Goal: Find specific page/section: Find specific page/section

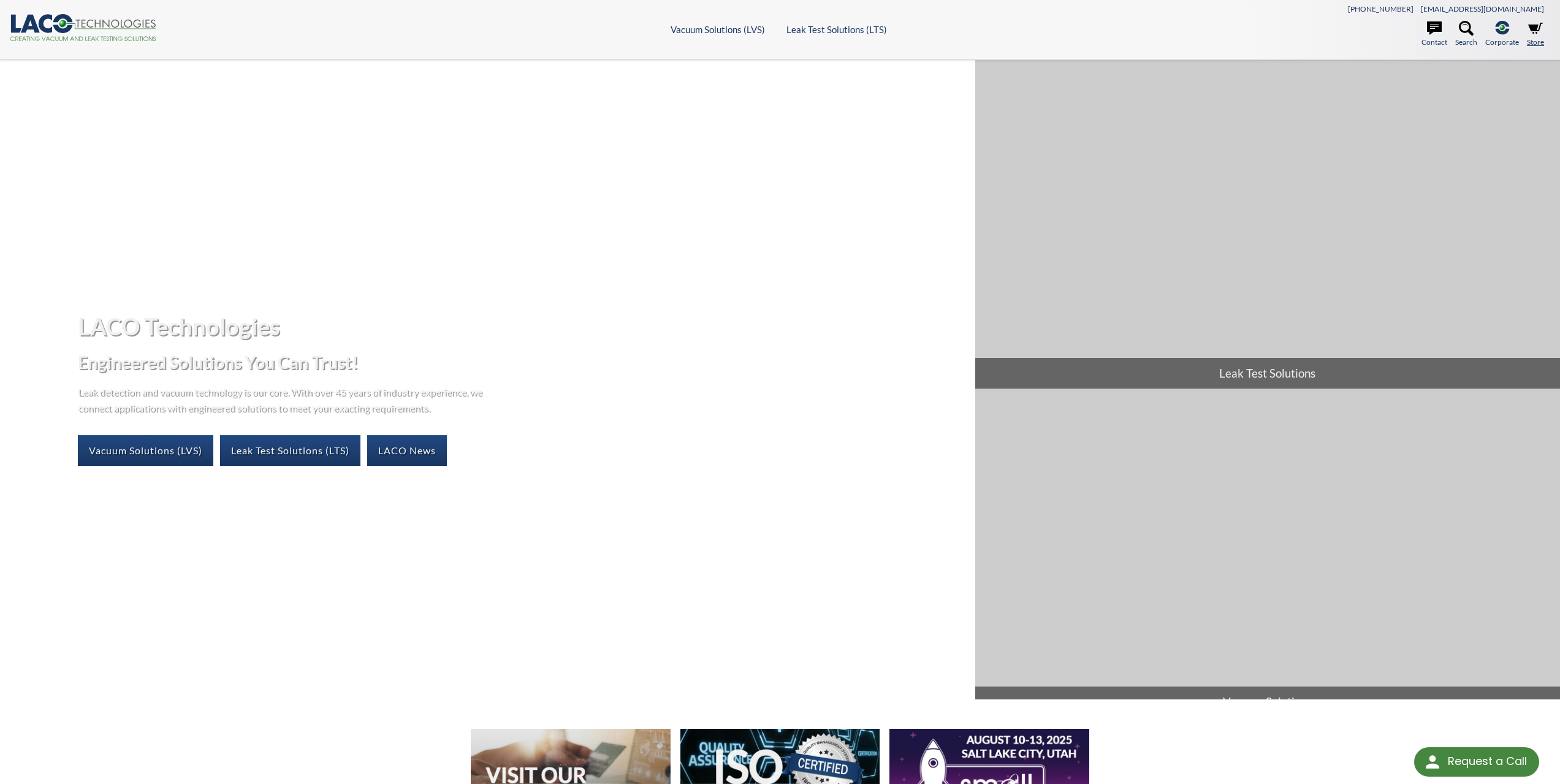
click at [1530, 25] on icon at bounding box center [1535, 28] width 15 height 11
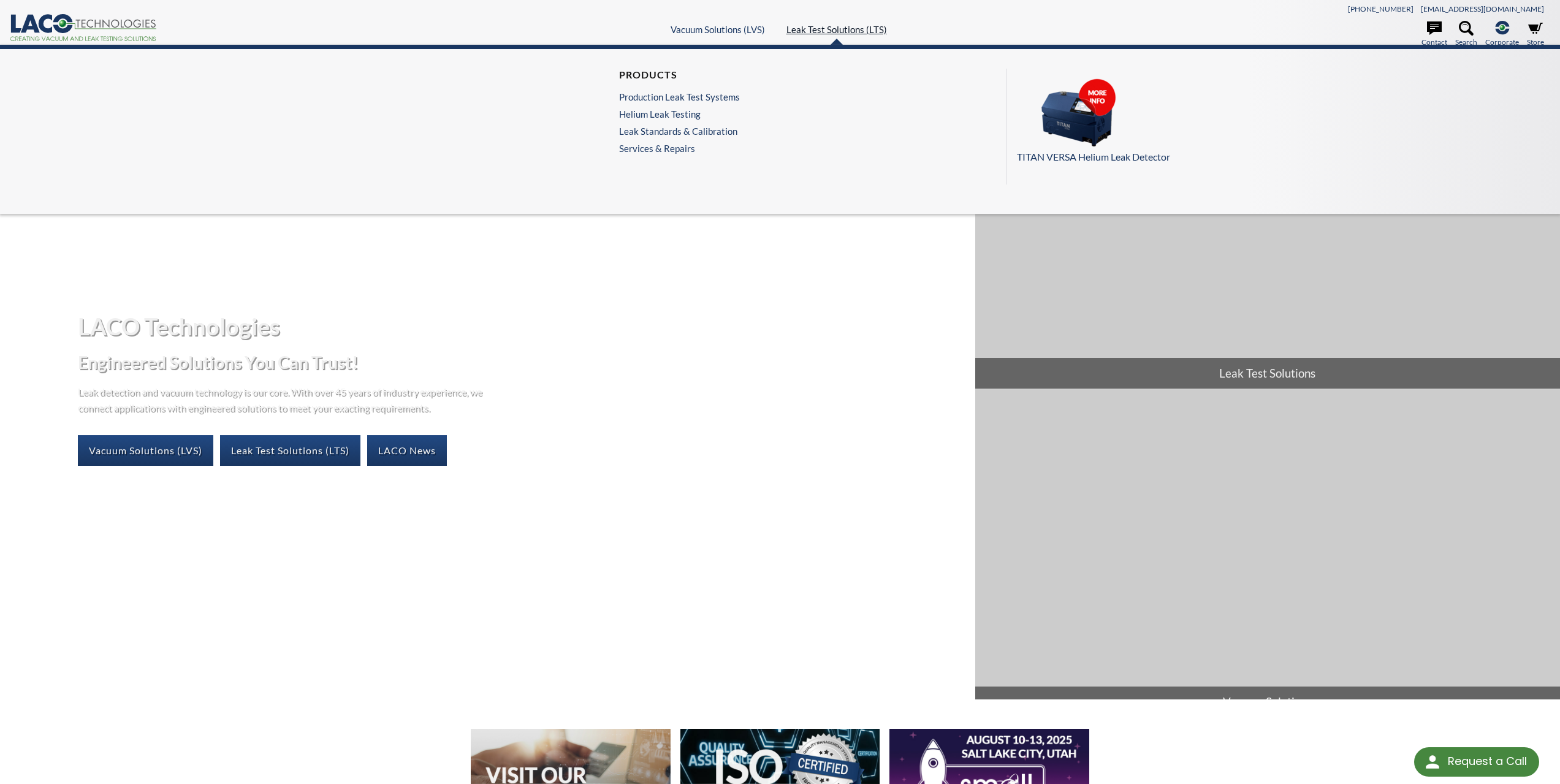
click at [839, 28] on link "Leak Test Solutions (LTS)" at bounding box center [837, 29] width 101 height 11
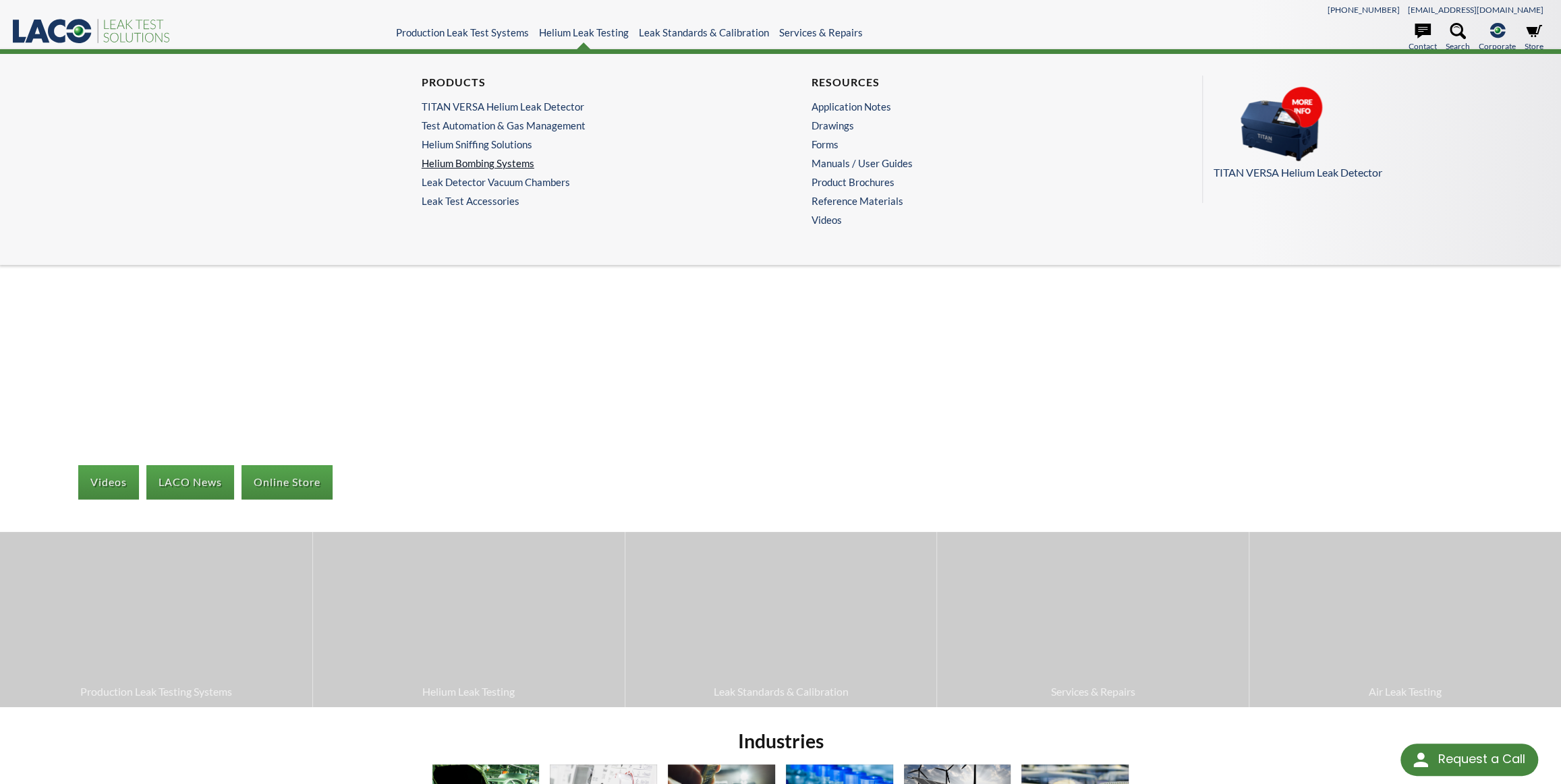
click at [475, 161] on link "Helium Bombing Systems" at bounding box center [582, 163] width 322 height 12
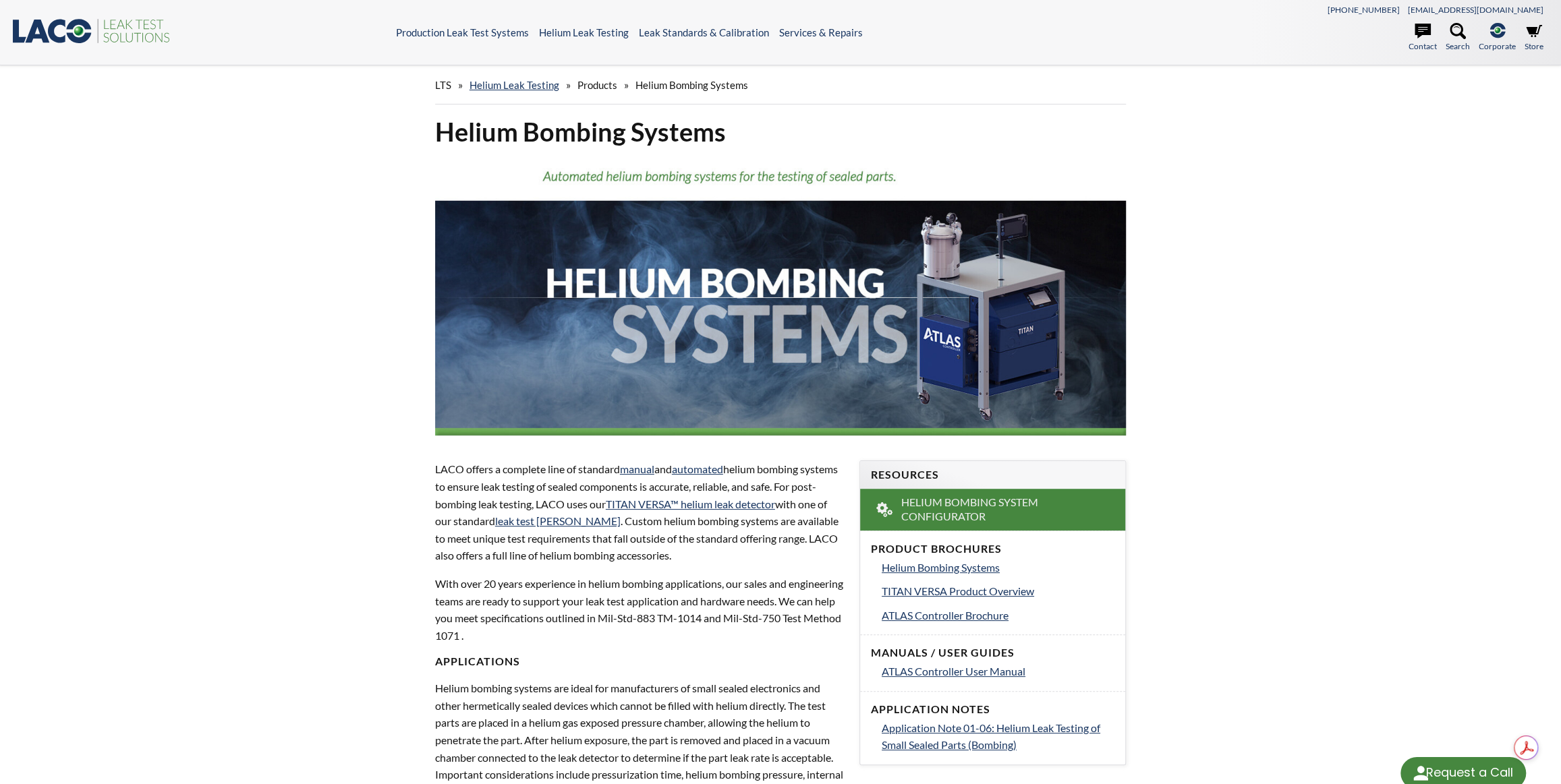
select select "Language Translate Widget"
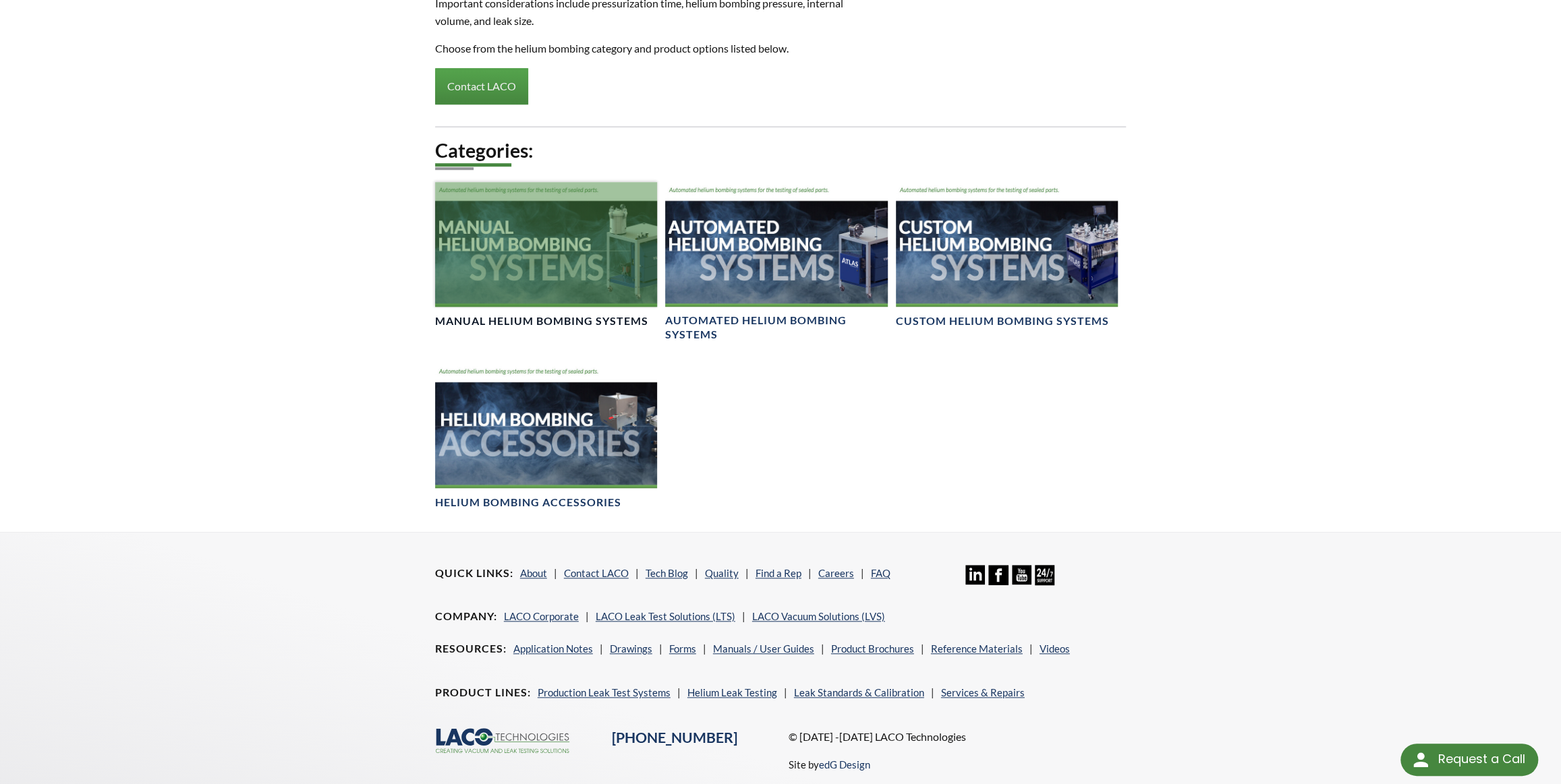
scroll to position [832, 0]
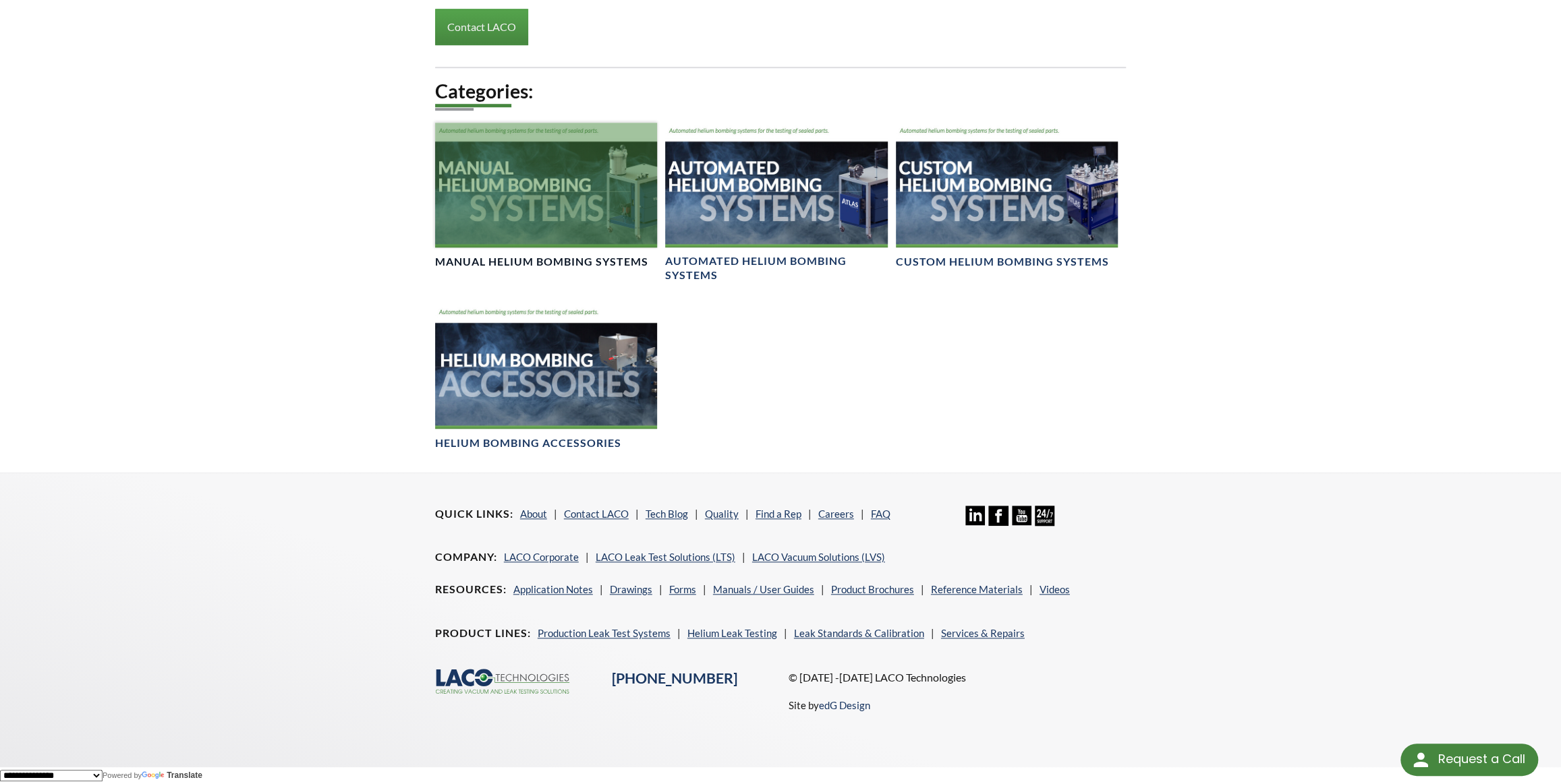
click at [465, 229] on div at bounding box center [546, 185] width 223 height 125
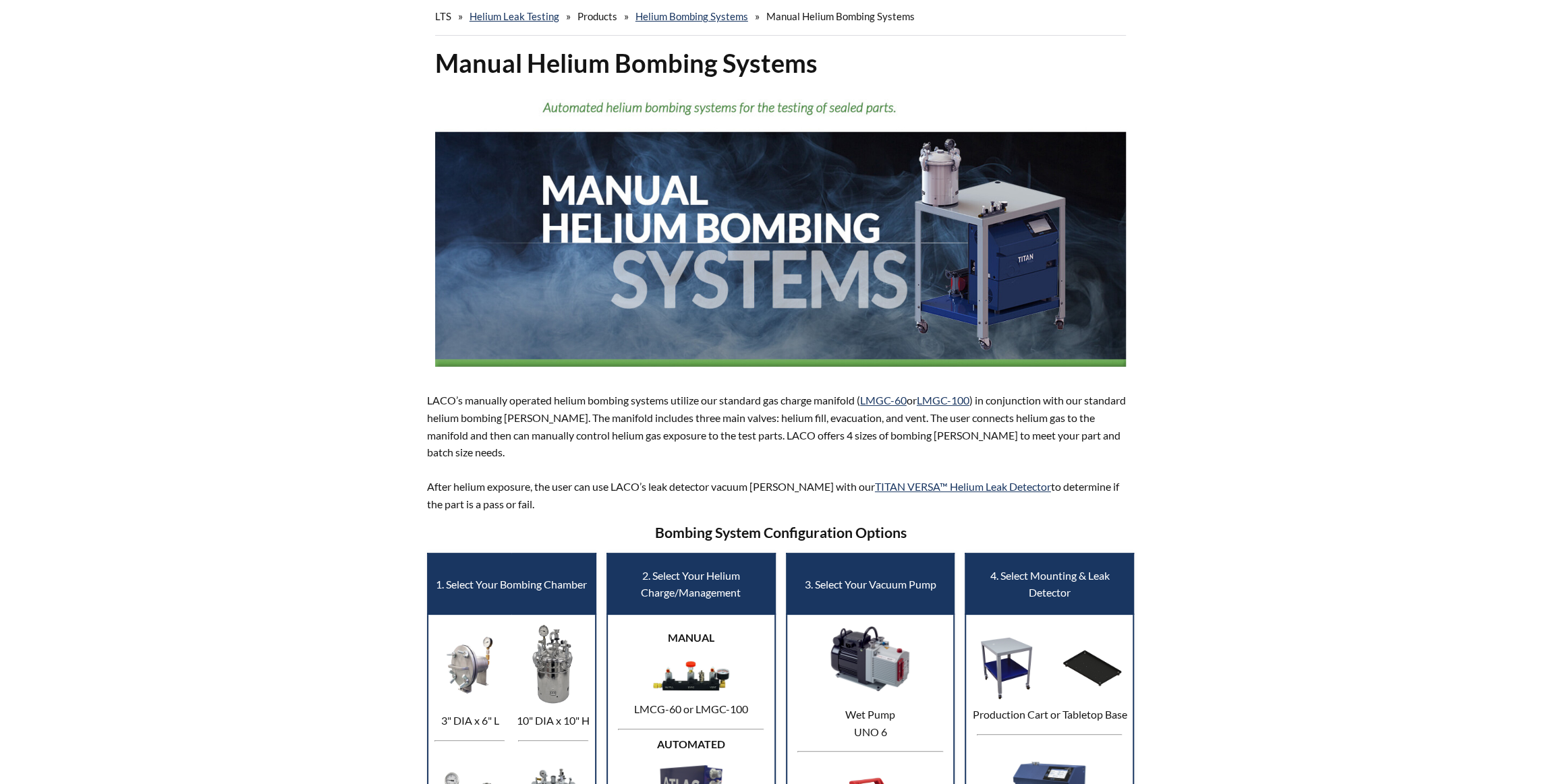
select select "Language Translate Widget"
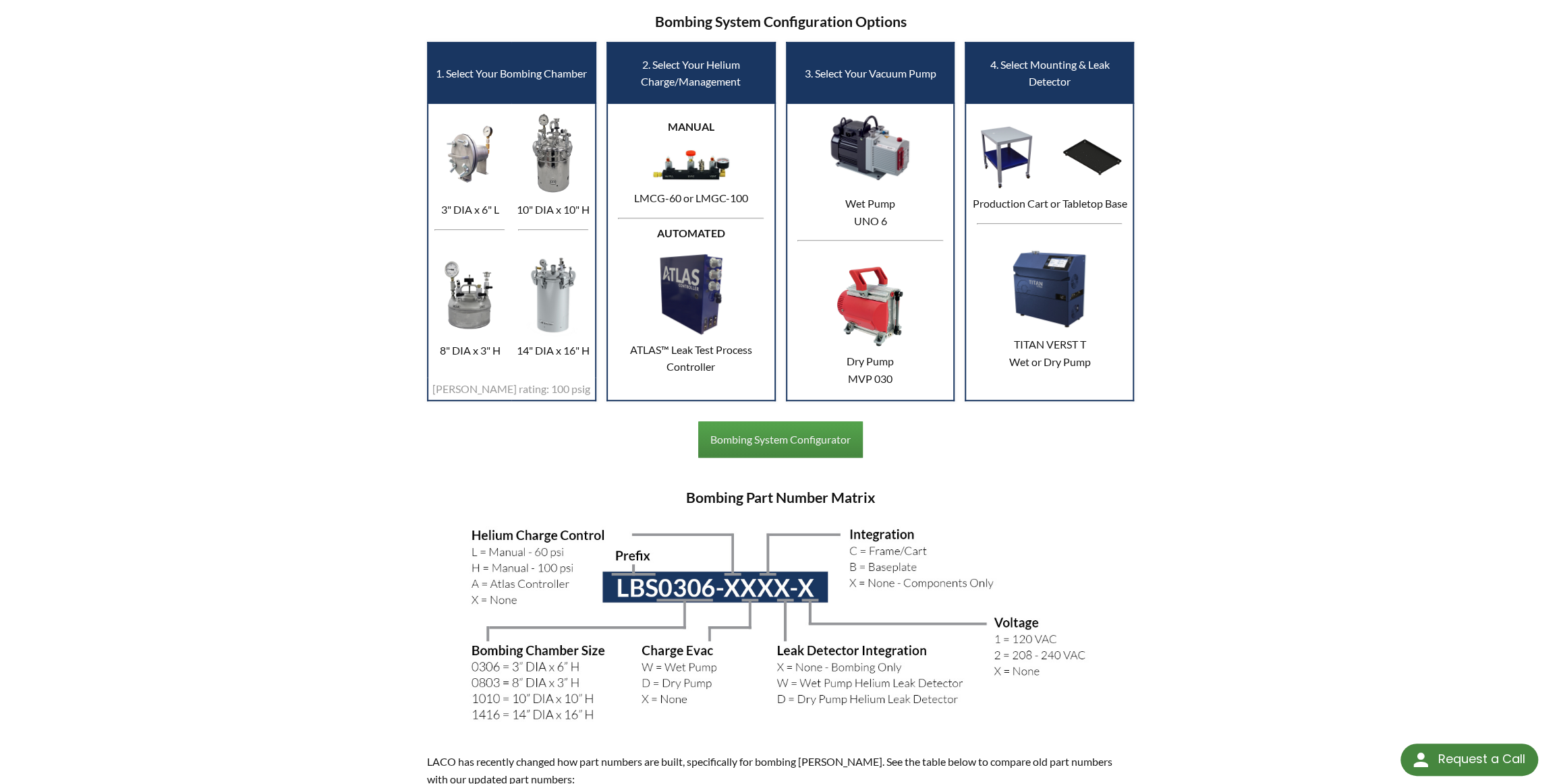
scroll to position [552, 0]
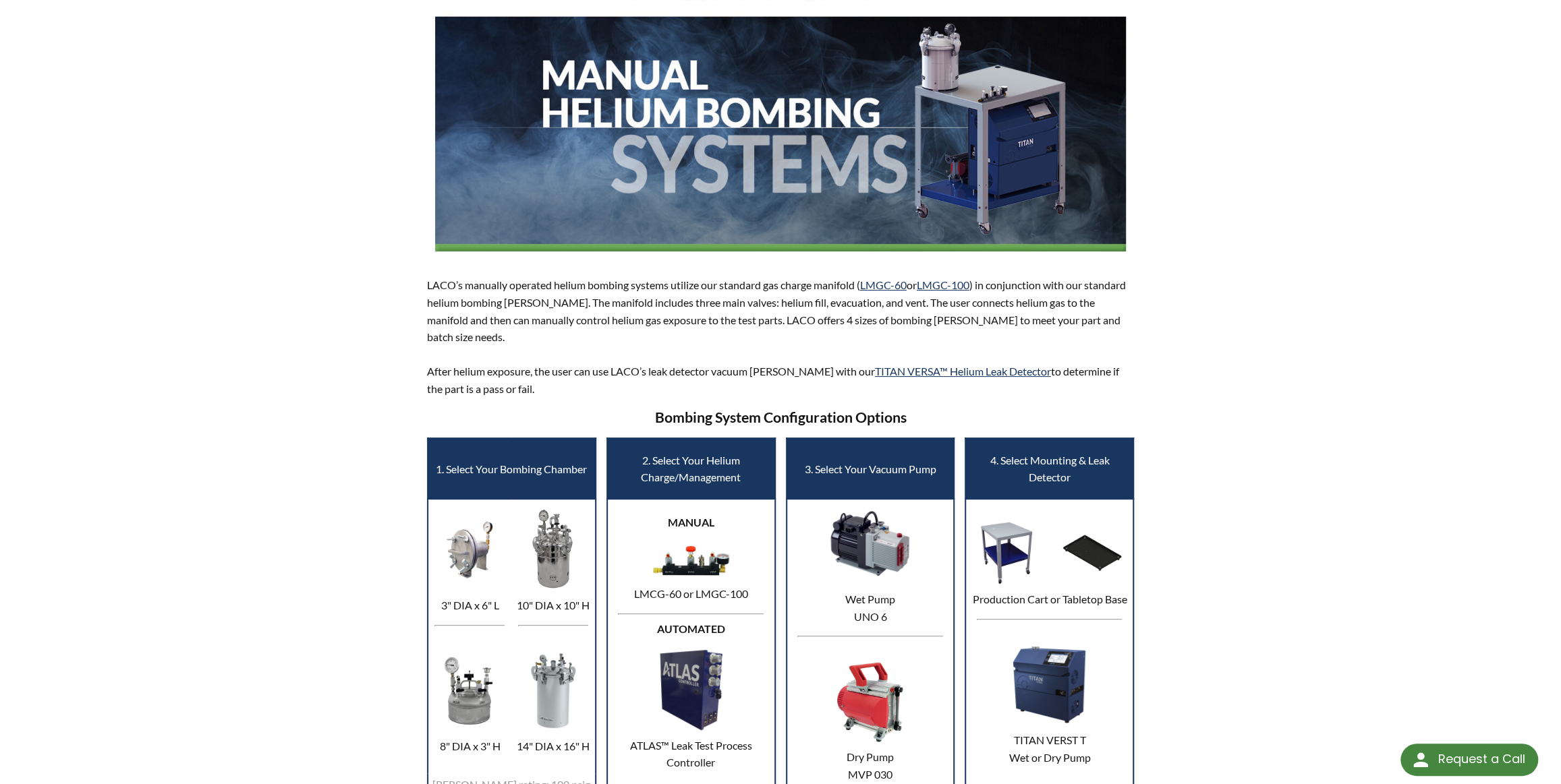
scroll to position [0, 0]
